Goal: Task Accomplishment & Management: Use online tool/utility

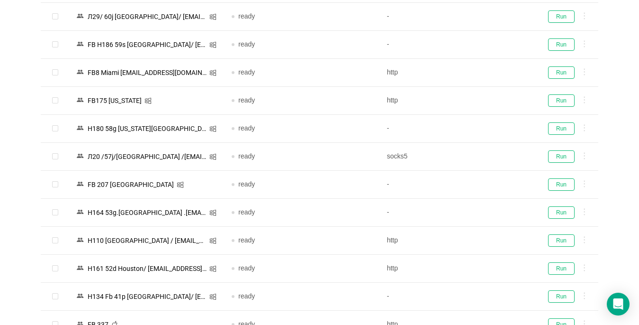
scroll to position [758, 0]
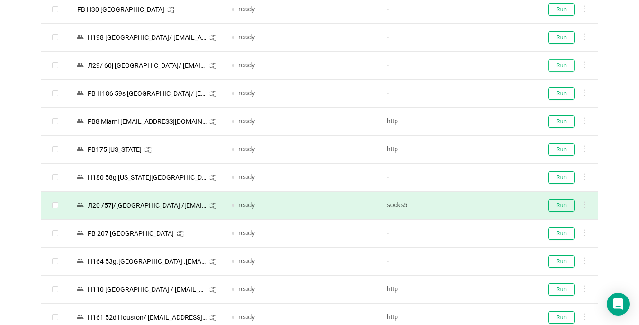
click at [557, 65] on button "Run" at bounding box center [561, 65] width 27 height 12
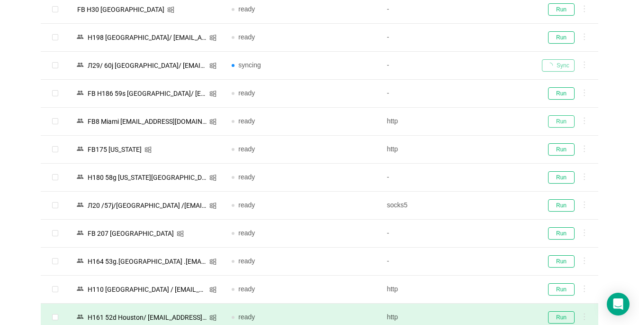
drag, startPoint x: 565, startPoint y: 122, endPoint x: 238, endPoint y: 324, distance: 383.8
click at [564, 122] on button "Run" at bounding box center [561, 121] width 27 height 12
click at [561, 150] on button "Run" at bounding box center [561, 149] width 27 height 12
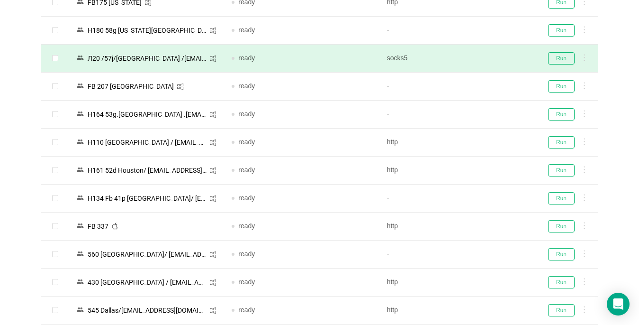
scroll to position [995, 0]
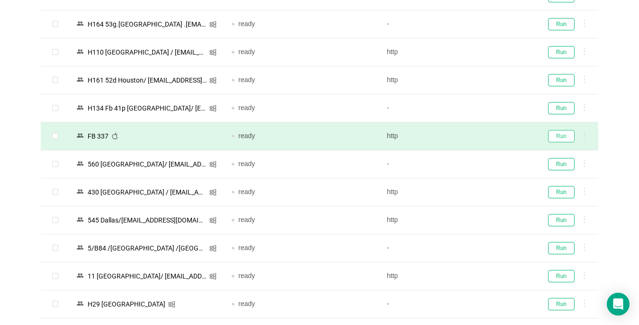
click at [567, 132] on button "Run" at bounding box center [561, 136] width 27 height 12
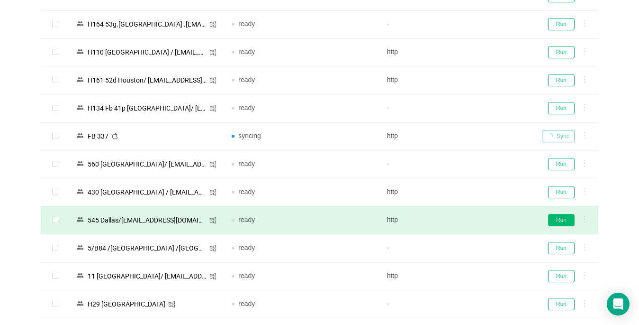
click at [567, 219] on button "Run" at bounding box center [561, 220] width 27 height 12
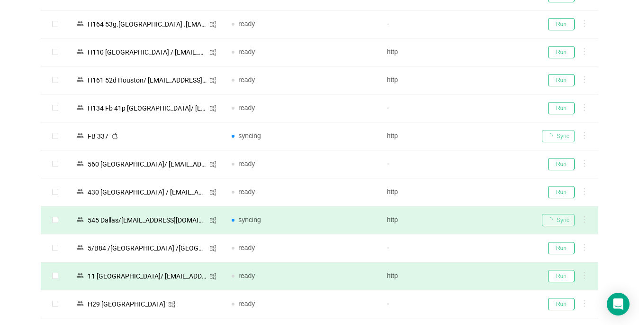
click at [569, 275] on button "Run" at bounding box center [561, 276] width 27 height 12
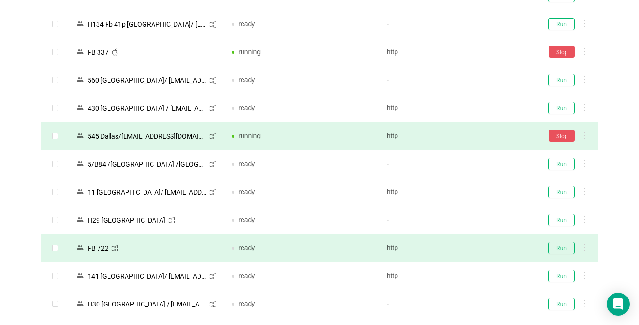
scroll to position [1090, 0]
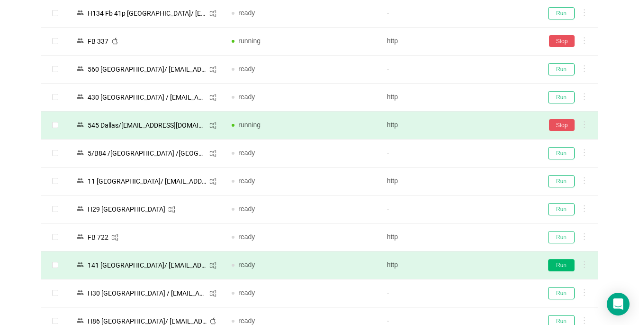
drag, startPoint x: 555, startPoint y: 238, endPoint x: 553, endPoint y: 265, distance: 27.6
click at [555, 238] on button "Run" at bounding box center [561, 237] width 27 height 12
click at [553, 265] on button "Run" at bounding box center [561, 265] width 27 height 12
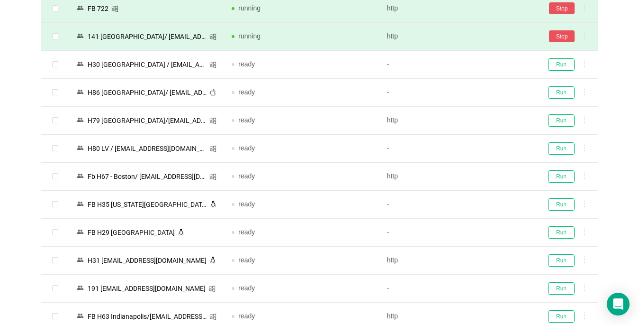
scroll to position [1327, 0]
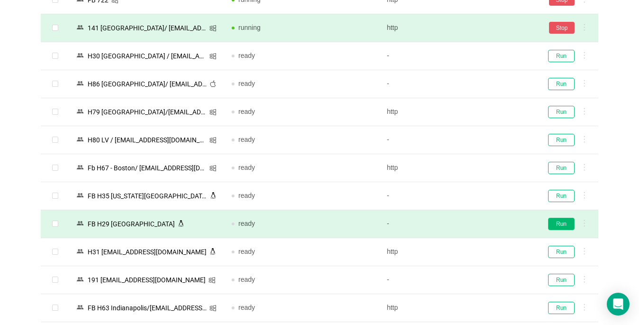
click at [560, 224] on button "Run" at bounding box center [561, 223] width 27 height 12
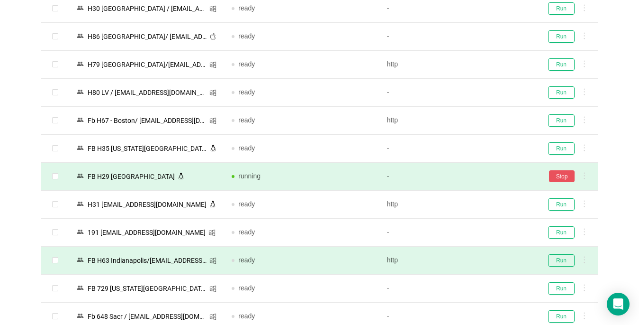
scroll to position [1421, 0]
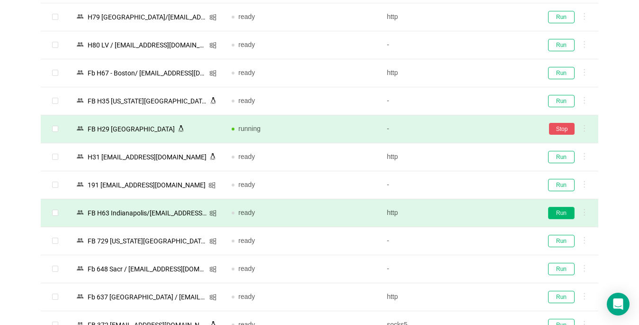
click at [557, 213] on button "Run" at bounding box center [561, 213] width 27 height 12
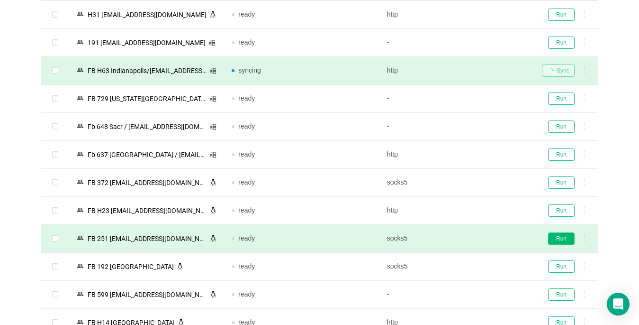
click at [557, 237] on button "Run" at bounding box center [561, 238] width 27 height 12
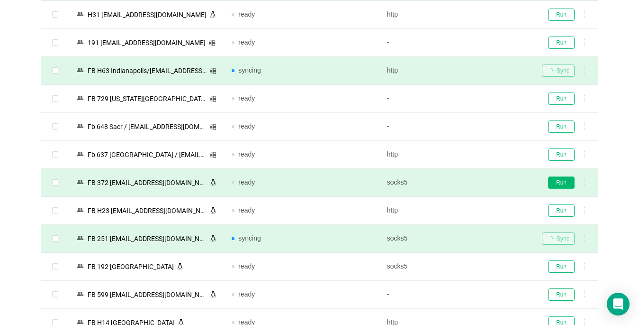
click at [559, 181] on button "Run" at bounding box center [561, 182] width 27 height 12
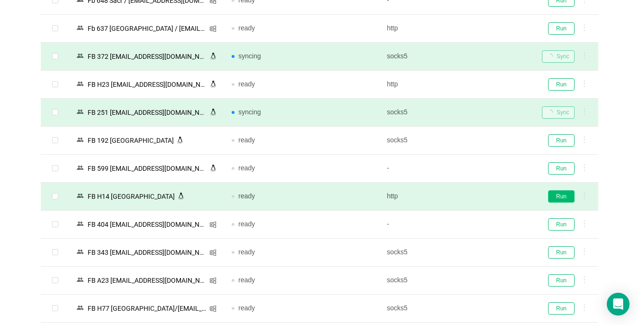
scroll to position [1706, 0]
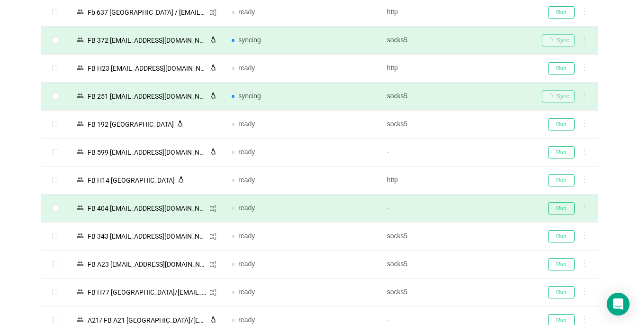
click at [565, 177] on button "Run" at bounding box center [561, 180] width 27 height 12
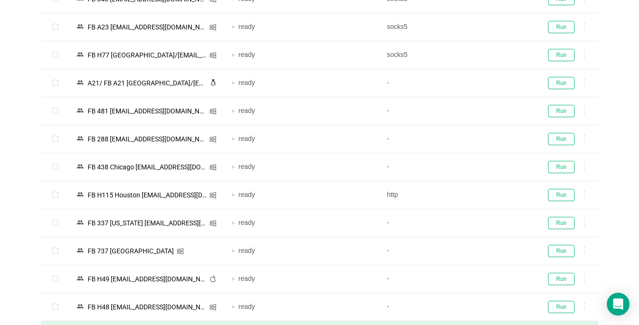
scroll to position [2085, 0]
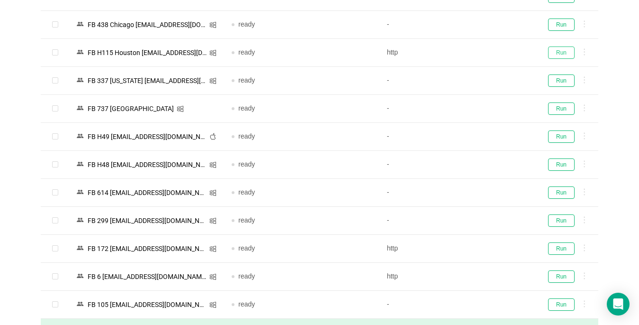
click at [561, 53] on button "Run" at bounding box center [561, 52] width 27 height 12
drag, startPoint x: 558, startPoint y: 191, endPoint x: 190, endPoint y: 323, distance: 391.0
click at [559, 190] on button "Run" at bounding box center [561, 192] width 27 height 12
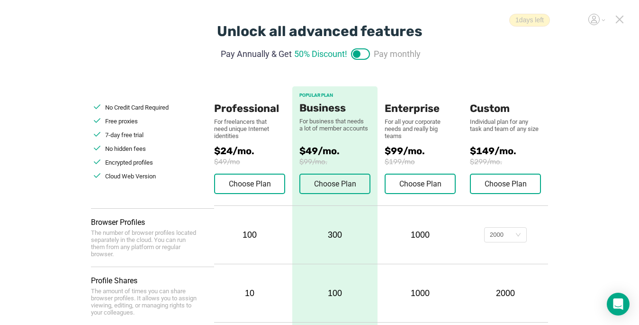
click at [477, 18] on icon at bounding box center [619, 19] width 9 height 9
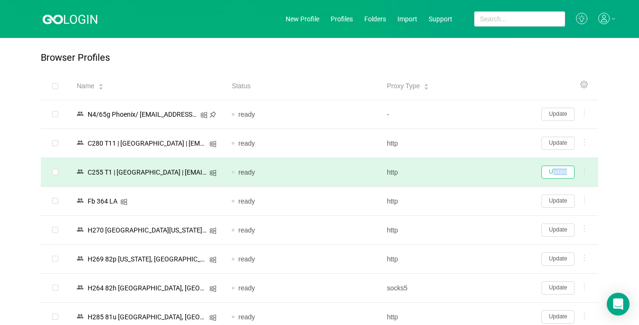
click at [477, 178] on td "Update" at bounding box center [566, 172] width 64 height 29
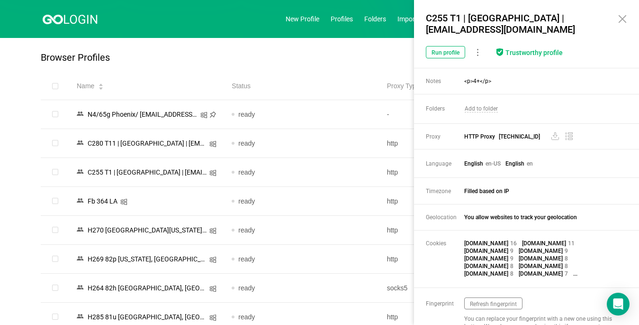
click at [477, 18] on icon at bounding box center [622, 19] width 7 height 7
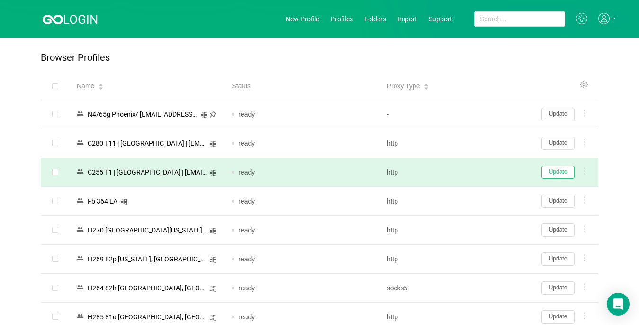
click at [477, 171] on button "Update" at bounding box center [558, 171] width 33 height 13
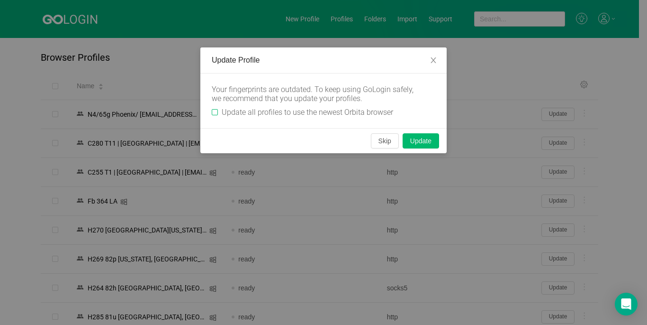
click at [218, 111] on span "Update all profiles to use the newest Orbita browser" at bounding box center [307, 112] width 179 height 9
click at [218, 111] on input "Update all profiles to use the newest Orbita browser" at bounding box center [215, 112] width 6 height 6
checkbox input "true"
click at [384, 142] on button "Skip" at bounding box center [385, 140] width 28 height 15
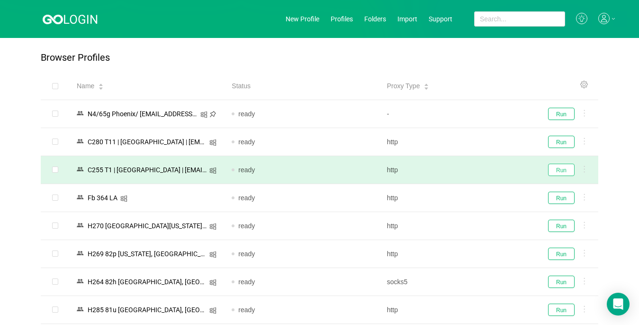
click at [477, 168] on button "Run" at bounding box center [561, 169] width 27 height 12
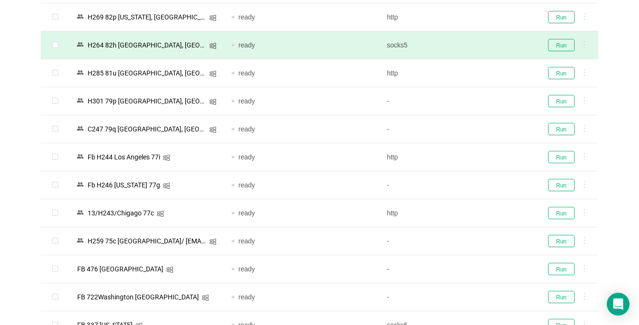
scroll to position [237, 0]
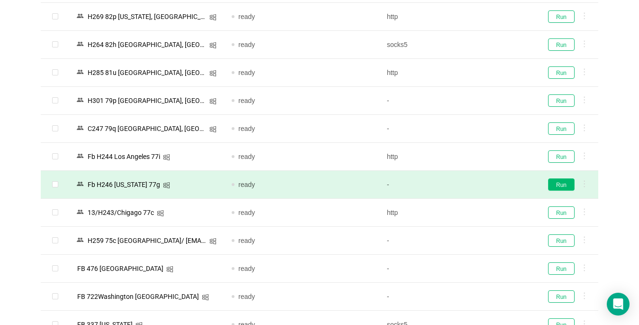
click at [477, 186] on button "Run" at bounding box center [561, 184] width 27 height 12
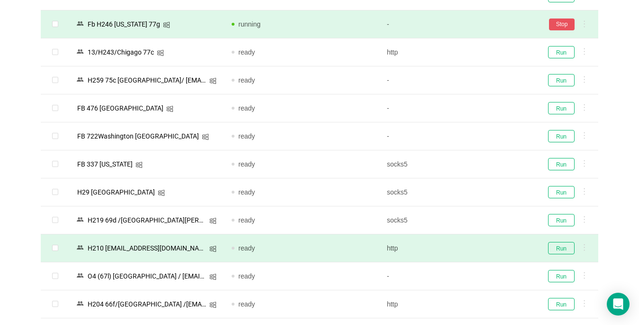
scroll to position [474, 0]
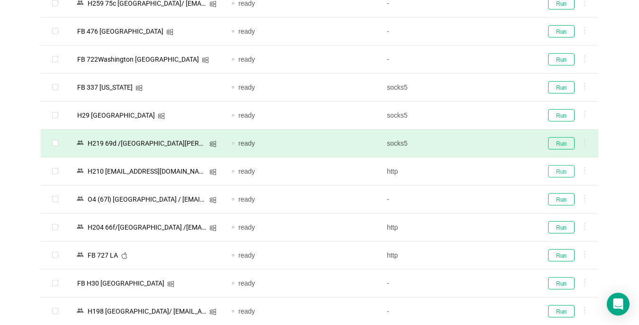
drag, startPoint x: 562, startPoint y: 168, endPoint x: 562, endPoint y: 149, distance: 19.0
click at [477, 166] on button "Run" at bounding box center [561, 171] width 27 height 12
click at [477, 145] on button "Run" at bounding box center [561, 143] width 27 height 12
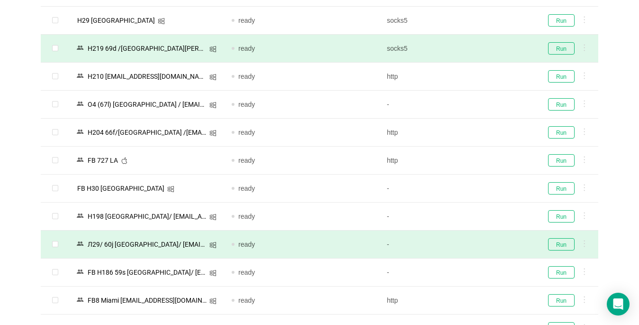
scroll to position [663, 0]
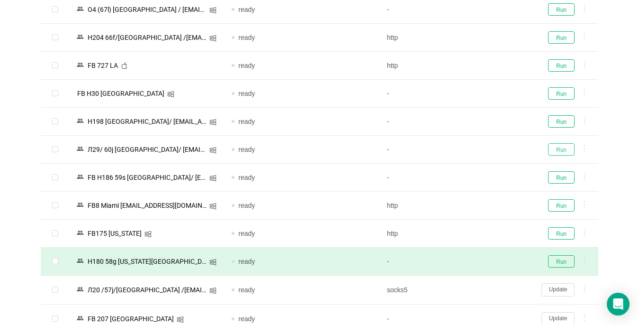
click at [477, 149] on button "Run" at bounding box center [561, 149] width 27 height 12
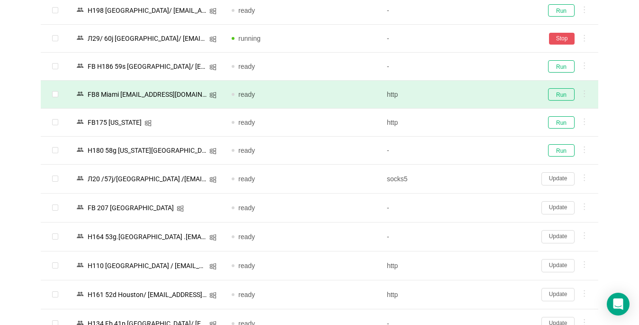
scroll to position [758, 0]
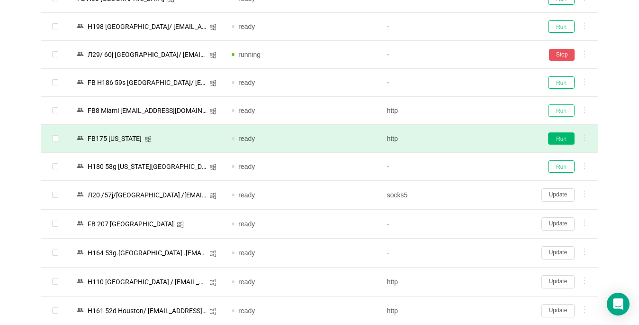
click at [477, 108] on button "Run" at bounding box center [561, 110] width 27 height 12
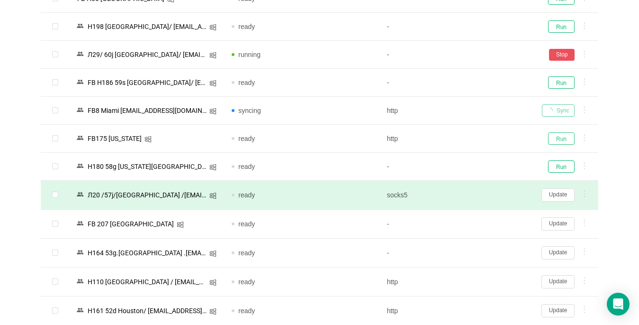
drag, startPoint x: 569, startPoint y: 137, endPoint x: 552, endPoint y: 203, distance: 68.2
click at [477, 137] on button "Run" at bounding box center [561, 138] width 27 height 12
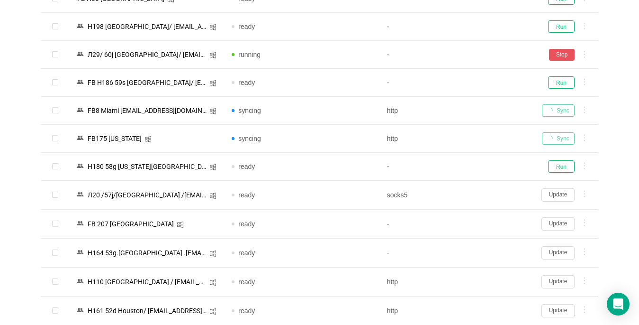
click at [477, 195] on button "Update" at bounding box center [558, 194] width 33 height 13
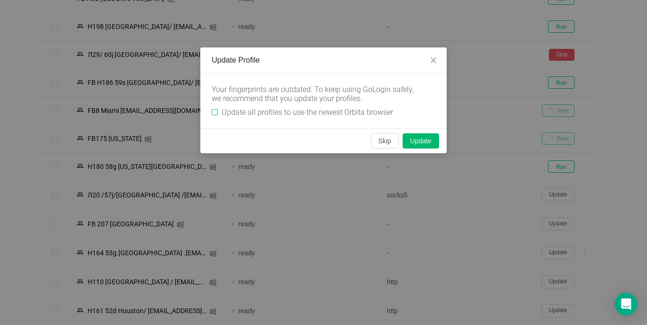
click at [213, 111] on input "Update all profiles to use the newest Orbita browser" at bounding box center [215, 112] width 6 height 6
checkbox input "true"
click at [386, 139] on button "Skip" at bounding box center [385, 140] width 28 height 15
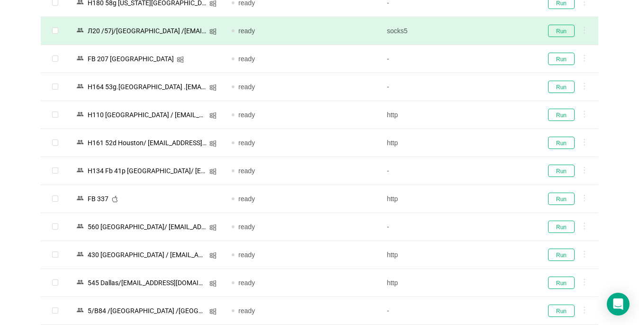
scroll to position [948, 0]
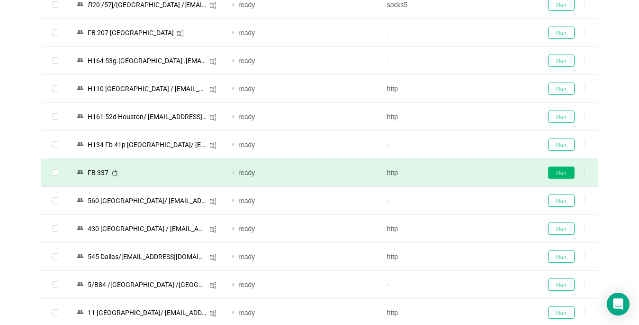
click at [477, 173] on button "Run" at bounding box center [561, 172] width 27 height 12
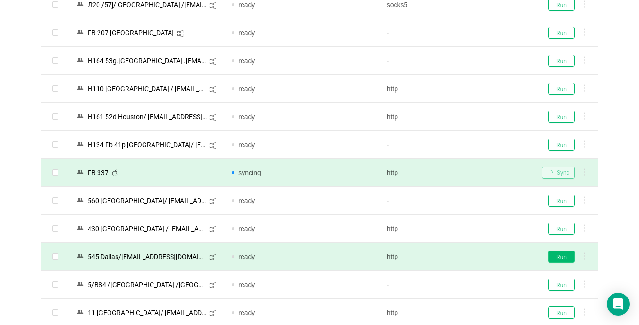
click at [477, 256] on button "Run" at bounding box center [561, 256] width 27 height 12
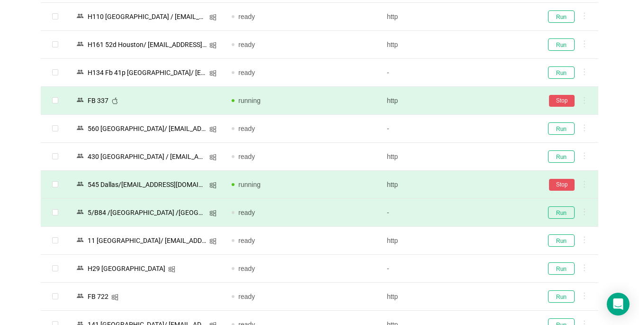
scroll to position [1090, 0]
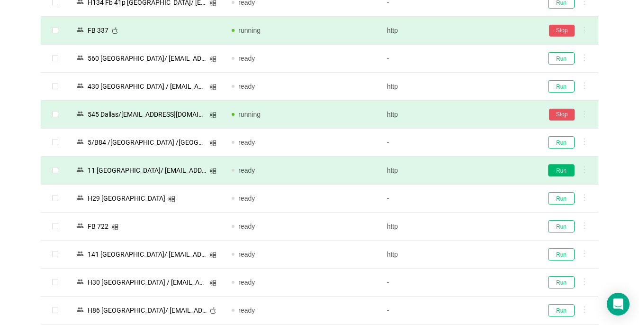
click at [477, 169] on button "Run" at bounding box center [561, 170] width 27 height 12
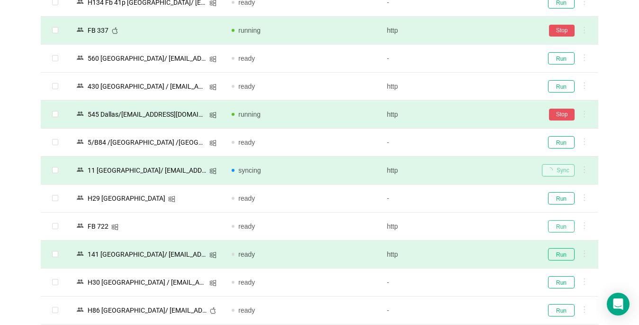
click at [477, 222] on button "Run" at bounding box center [561, 226] width 27 height 12
click at [477, 256] on button "Run" at bounding box center [561, 254] width 27 height 12
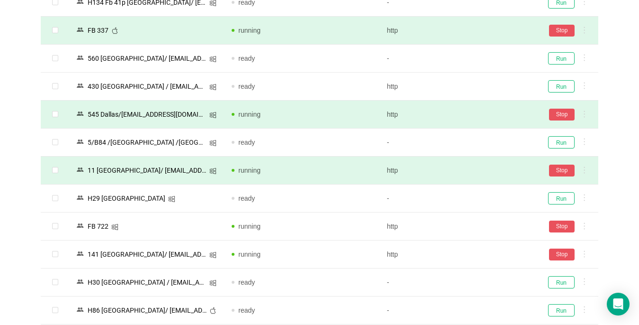
scroll to position [1327, 0]
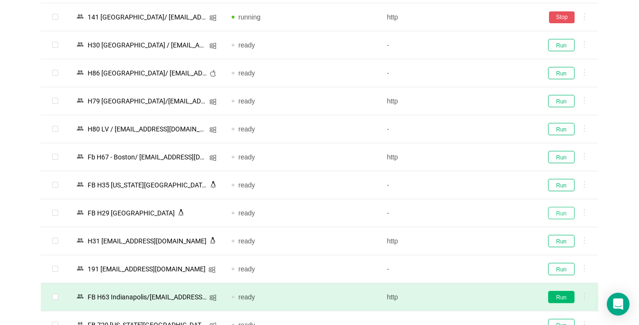
click at [477, 207] on button "Run" at bounding box center [561, 213] width 27 height 12
click at [477, 290] on button "Run" at bounding box center [561, 296] width 27 height 12
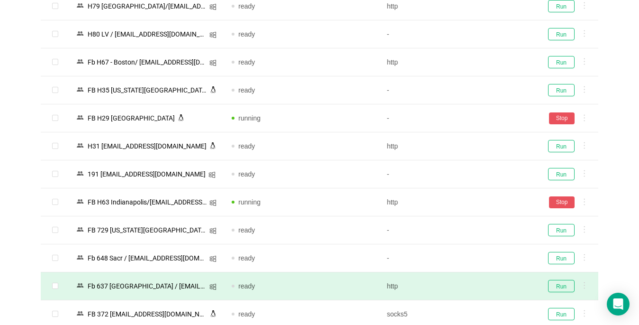
scroll to position [1516, 0]
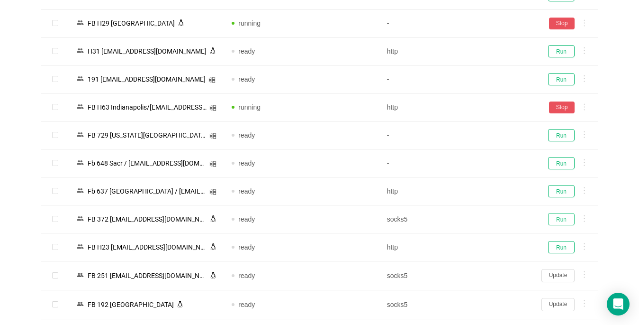
click at [477, 217] on button "Run" at bounding box center [561, 219] width 27 height 12
click at [477, 275] on button "Update" at bounding box center [558, 275] width 33 height 13
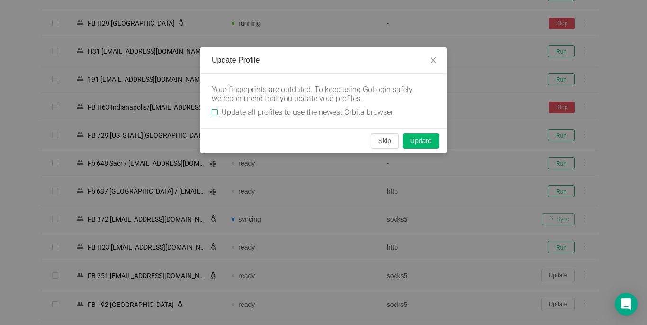
click at [214, 111] on input "Update all profiles to use the newest Orbita browser" at bounding box center [215, 112] width 6 height 6
checkbox input "true"
click at [378, 139] on button "Skip" at bounding box center [385, 140] width 28 height 15
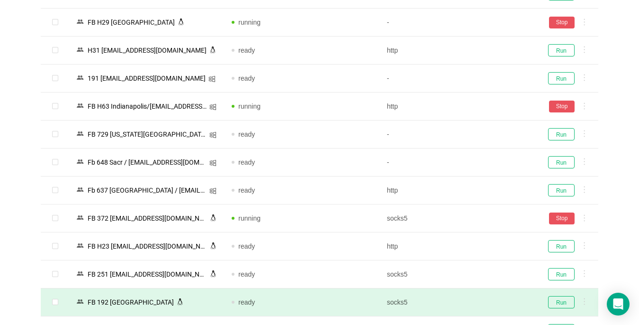
scroll to position [1706, 0]
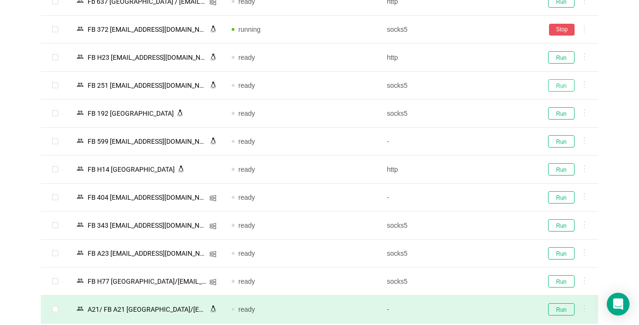
click at [477, 84] on button "Run" at bounding box center [561, 85] width 27 height 12
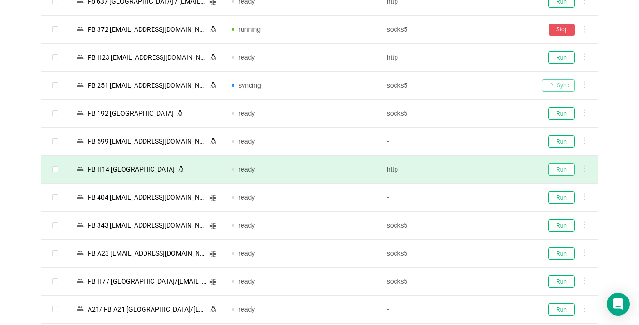
click at [477, 168] on button "Run" at bounding box center [561, 169] width 27 height 12
